Goal: Obtain resource: Download file/media

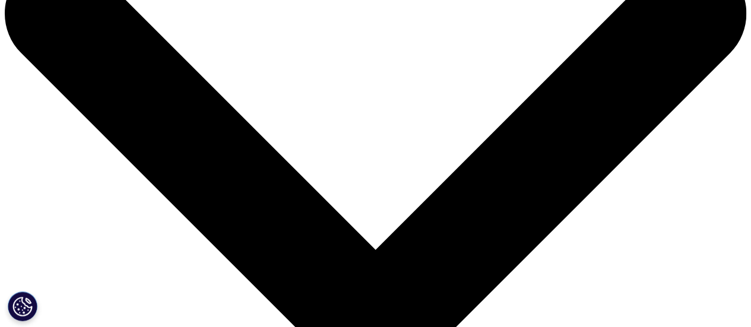
scroll to position [24, 0]
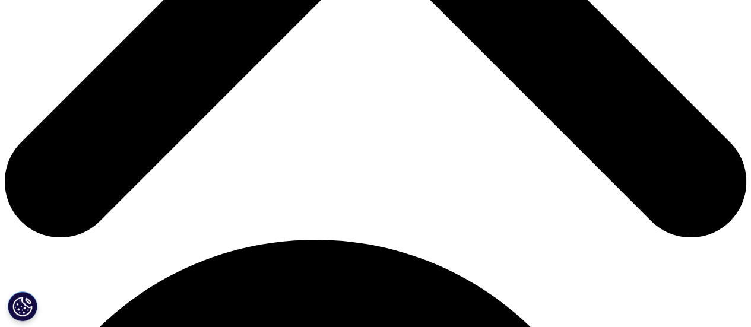
scroll to position [523, 0]
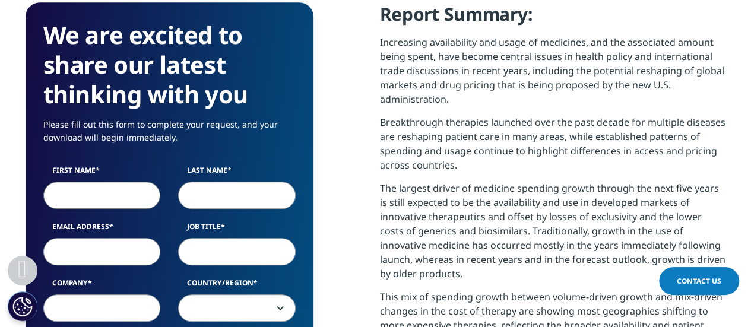
click at [99, 193] on input "First Name" at bounding box center [102, 195] width 118 height 27
type input "[PERSON_NAME]"
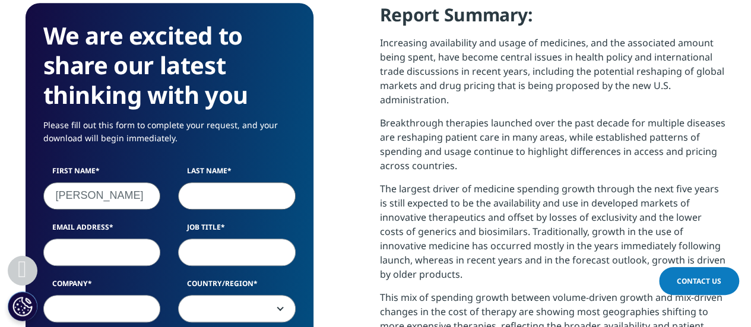
click at [214, 197] on input "Last Name" at bounding box center [237, 195] width 118 height 27
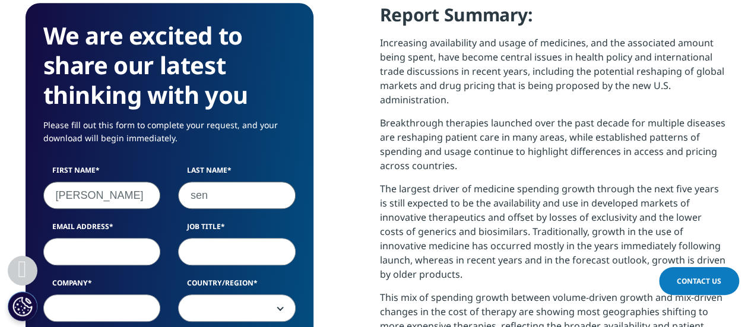
type input "sen"
click at [124, 248] on input "Email Address" at bounding box center [102, 251] width 118 height 27
type input "[PERSON_NAME][EMAIL_ADDRESS][DOMAIN_NAME]"
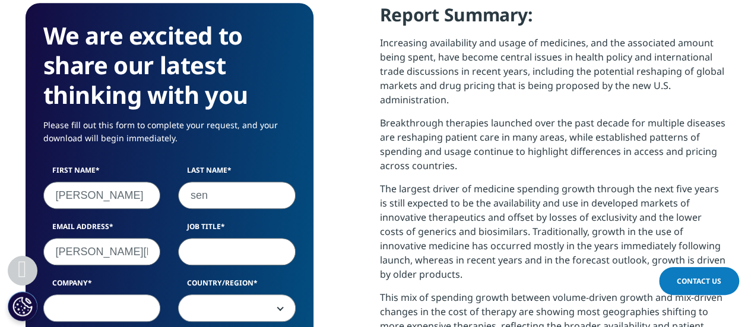
click at [220, 251] on input "Job Title" at bounding box center [237, 251] width 118 height 27
type input "Manager, Marketing"
click at [130, 308] on input "Company" at bounding box center [102, 308] width 118 height 27
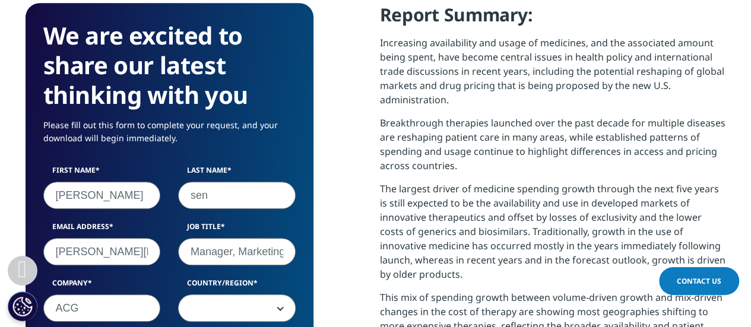
type input "ACG"
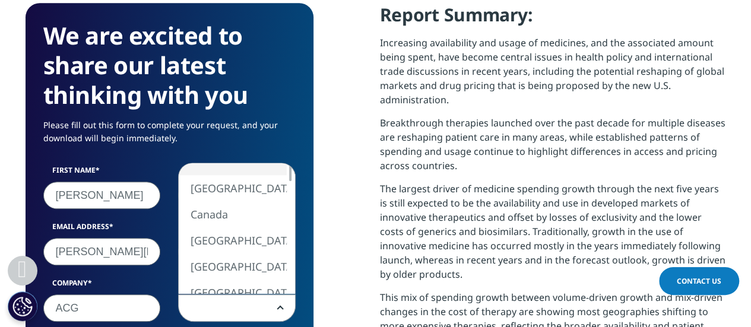
click at [232, 310] on span at bounding box center [237, 308] width 116 height 27
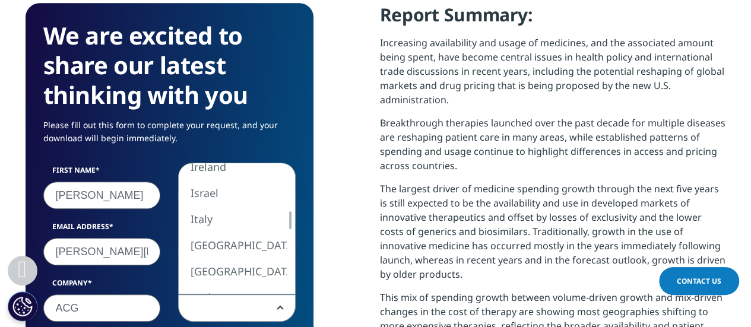
select select "[GEOGRAPHIC_DATA]"
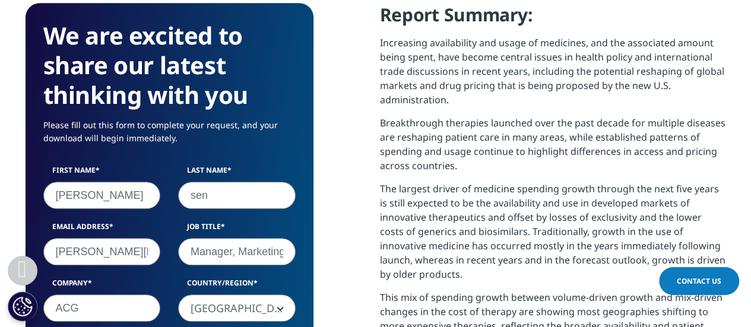
click at [326, 200] on div "We are excited to share our latest thinking with you Please fill out this form …" at bounding box center [376, 331] width 701 height 656
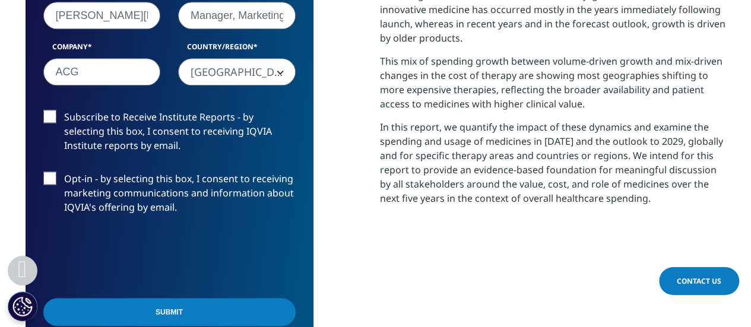
scroll to position [760, 0]
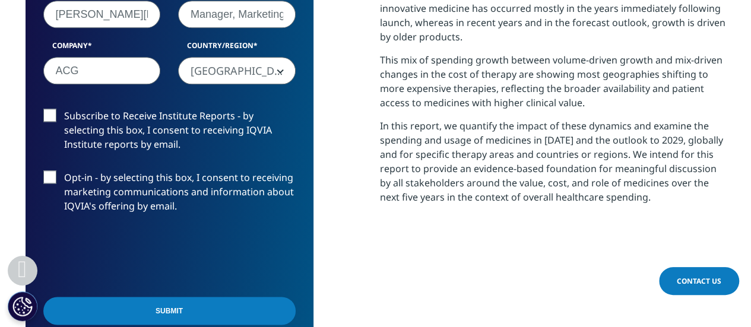
click at [48, 116] on label "Subscribe to Receive Institute Reports - by selecting this box, I consent to re…" at bounding box center [169, 133] width 252 height 49
click at [64, 109] on input "Subscribe to Receive Institute Reports - by selecting this box, I consent to re…" at bounding box center [64, 109] width 0 height 0
click at [48, 116] on label "Subscribe to Receive Institute Reports - by selecting this box, I consent to re…" at bounding box center [169, 133] width 252 height 49
click at [64, 109] on input "Subscribe to Receive Institute Reports - by selecting this box, I consent to re…" at bounding box center [64, 109] width 0 height 0
click at [150, 308] on input "Submit" at bounding box center [169, 311] width 252 height 28
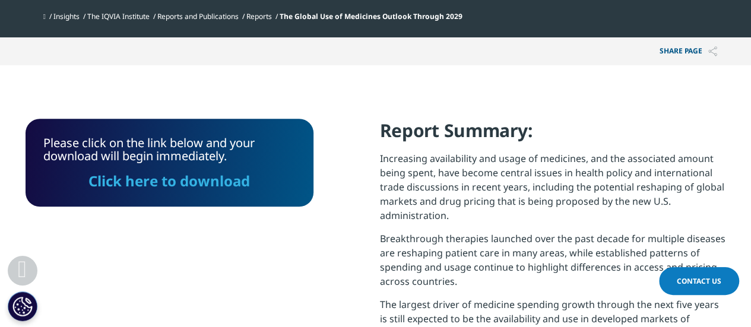
scroll to position [379, 0]
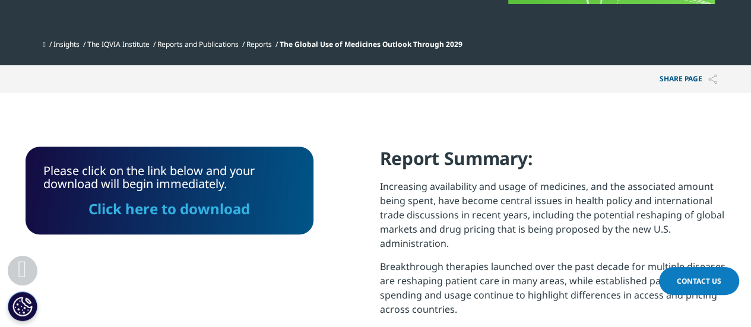
click at [233, 210] on link "Click here to download" at bounding box center [169, 209] width 162 height 20
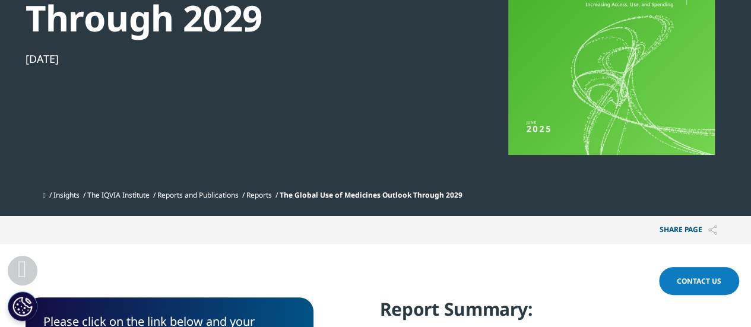
scroll to position [214, 0]
